Goal: Information Seeking & Learning: Learn about a topic

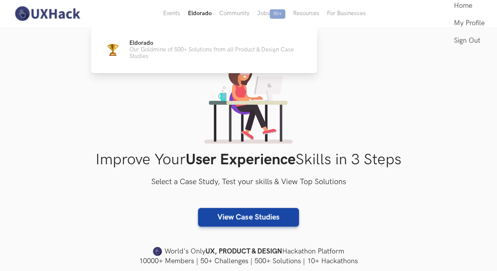
click at [202, 13] on button "Eldorado" at bounding box center [200, 13] width 32 height 27
click at [209, 15] on button "Eldorado" at bounding box center [200, 13] width 32 height 27
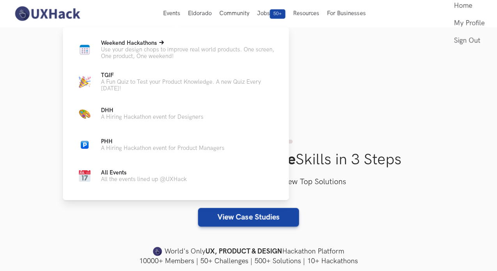
click at [143, 50] on p "Use your design chops to improve real world products. One screen, One product, …" at bounding box center [188, 52] width 175 height 13
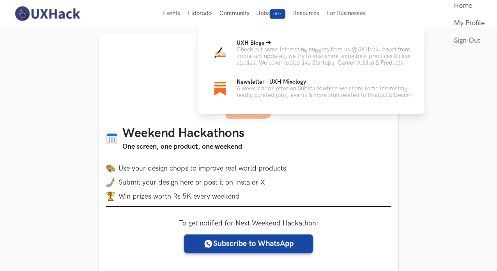
click at [271, 51] on p "Check out some interesting nuggets from us @UXHack. Apart from important update…" at bounding box center [324, 56] width 175 height 20
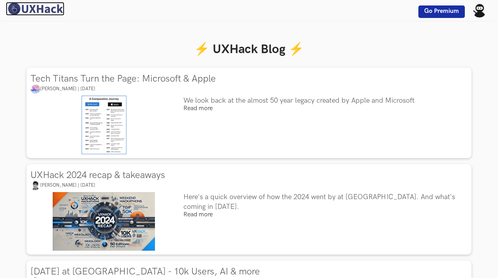
click at [53, 10] on img at bounding box center [35, 9] width 58 height 14
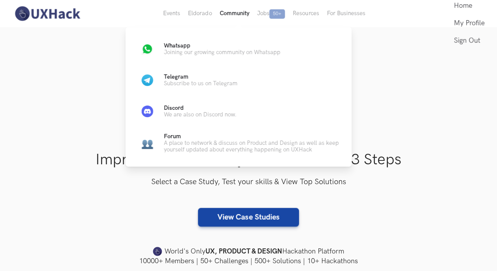
click at [241, 15] on button "Community" at bounding box center [234, 13] width 37 height 27
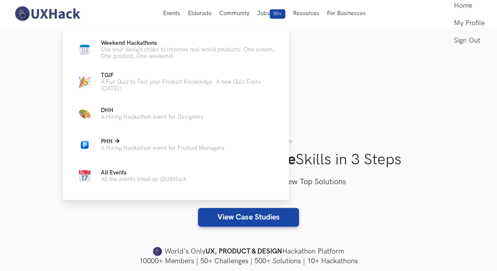
click at [197, 151] on p "A Hiring Hackathon event for Product Managers" at bounding box center [163, 148] width 124 height 7
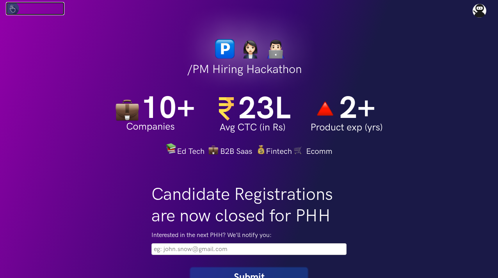
click at [7, 9] on img at bounding box center [12, 8] width 13 height 13
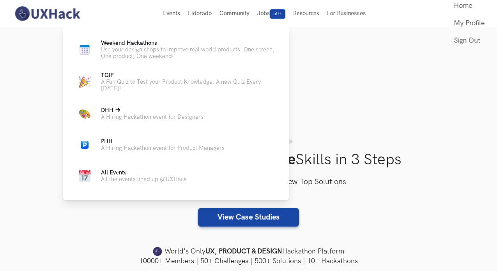
click at [149, 116] on p "A Hiring Hackathon event for Designers" at bounding box center [152, 117] width 103 height 7
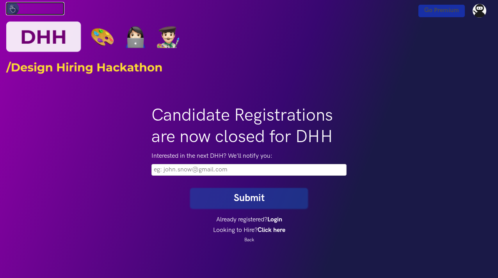
click at [12, 9] on img at bounding box center [12, 8] width 13 height 13
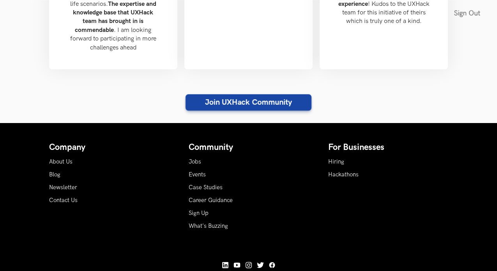
scroll to position [926, 0]
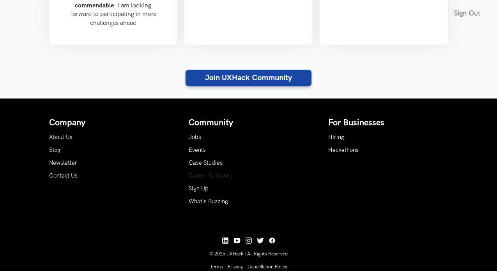
click at [213, 173] on link "Career Guidance" at bounding box center [211, 176] width 44 height 7
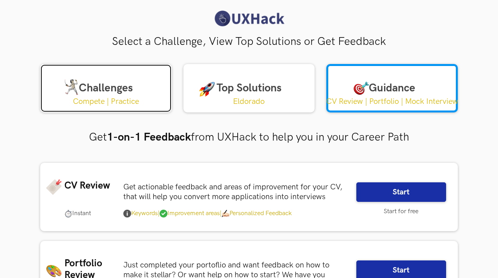
click at [106, 97] on p "Compete | Practice" at bounding box center [106, 102] width 66 height 10
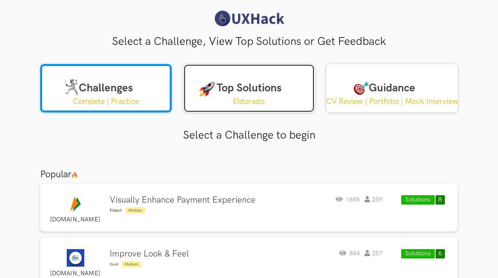
click at [205, 108] on link "Top Solutions Eldorado" at bounding box center [248, 88] width 131 height 48
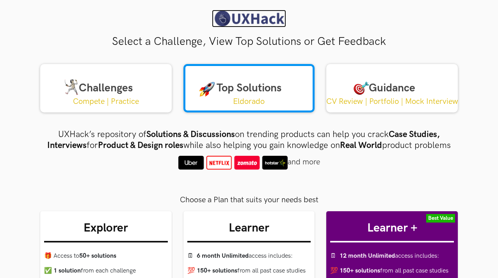
click at [231, 21] on img at bounding box center [249, 19] width 74 height 18
